Goal: Find specific page/section: Find specific page/section

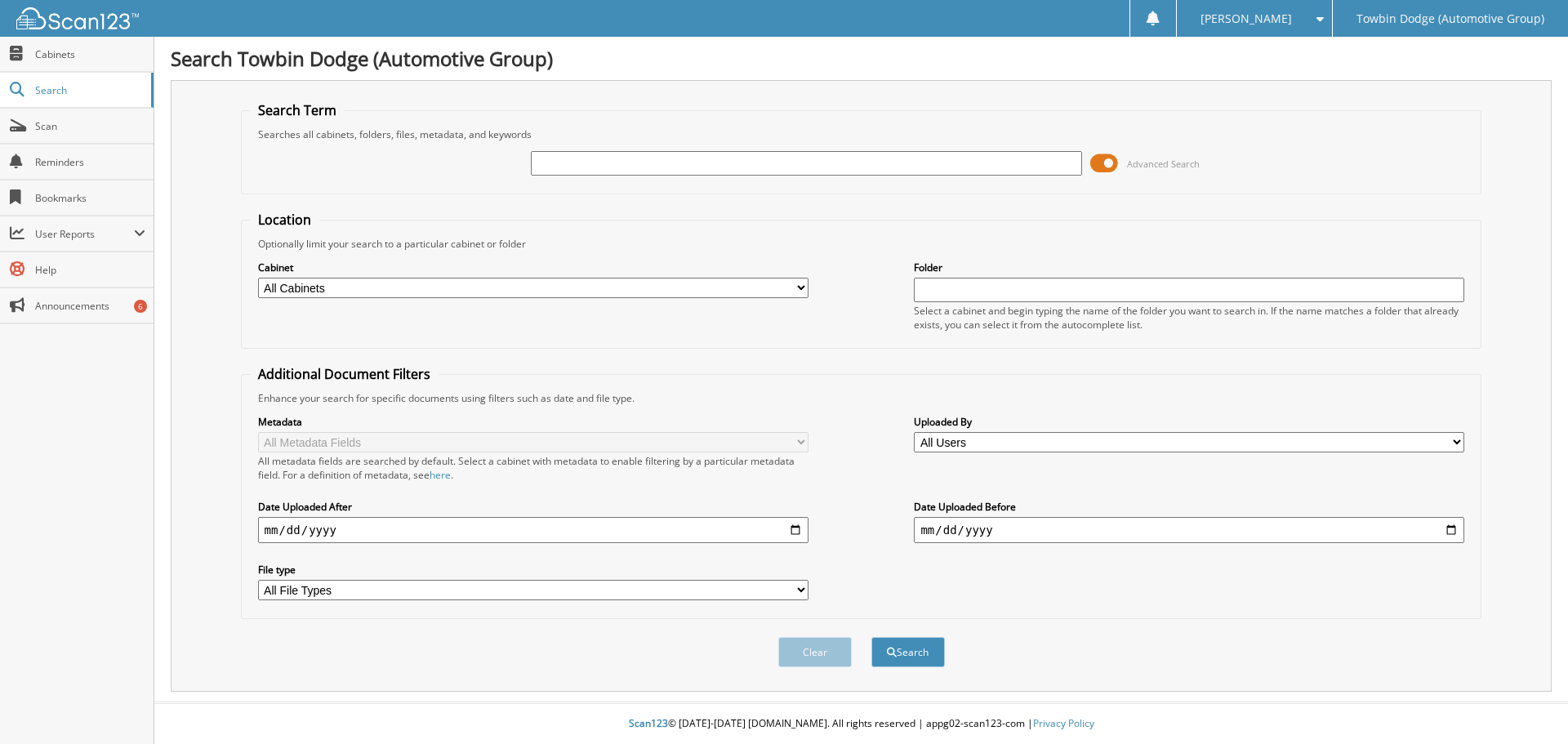
click at [657, 160] on input "text" at bounding box center [806, 163] width 551 height 25
type input "273161"
click at [872, 638] on button "Search" at bounding box center [909, 652] width 74 height 30
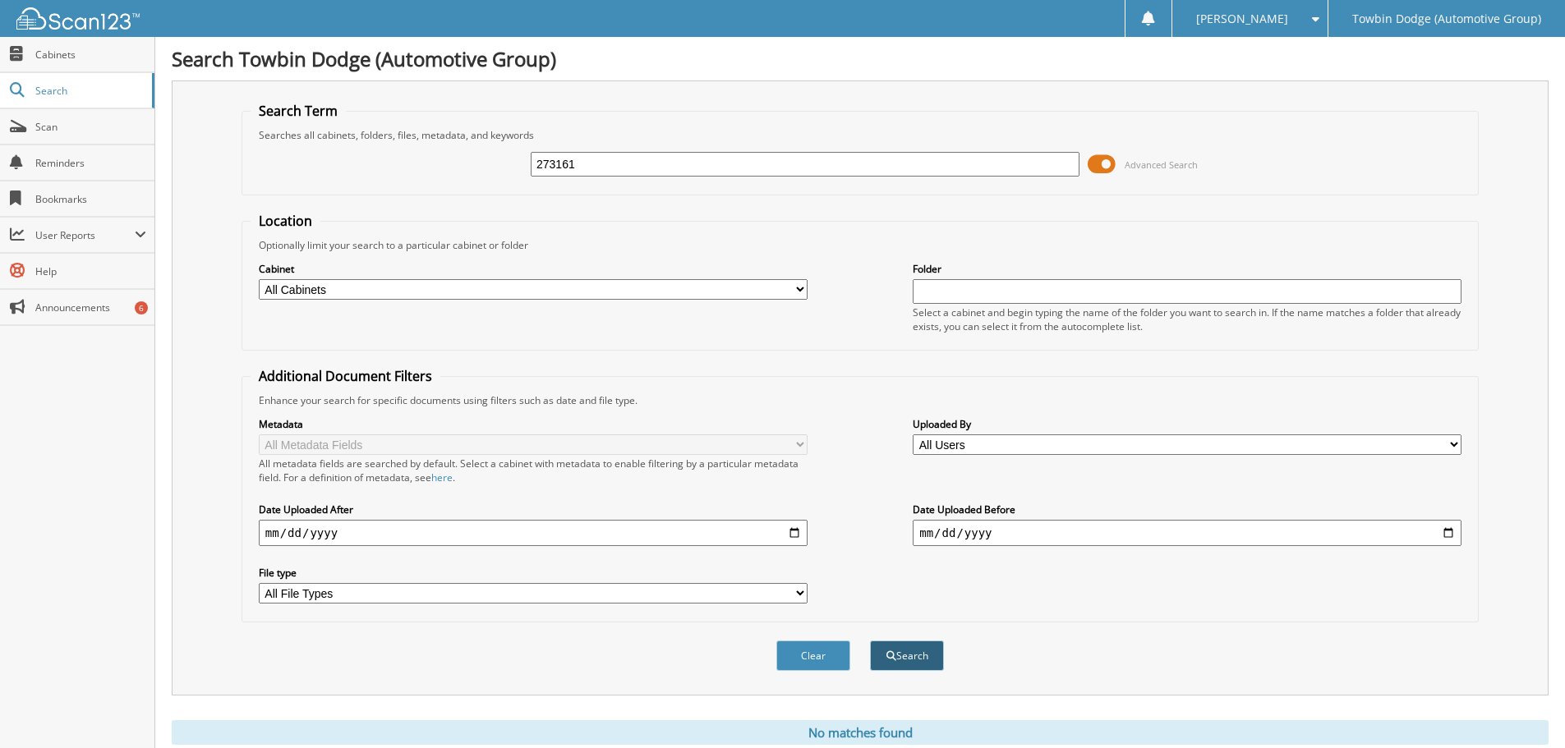
click at [907, 661] on button "Search" at bounding box center [907, 656] width 74 height 30
click at [41, 51] on span "Cabinets" at bounding box center [90, 55] width 111 height 14
